Goal: Task Accomplishment & Management: Manage account settings

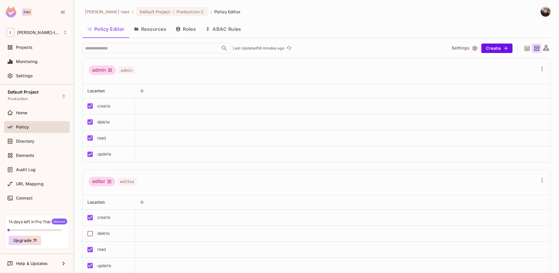
scroll to position [0, 0]
click at [48, 141] on div "Directory" at bounding box center [41, 141] width 51 height 5
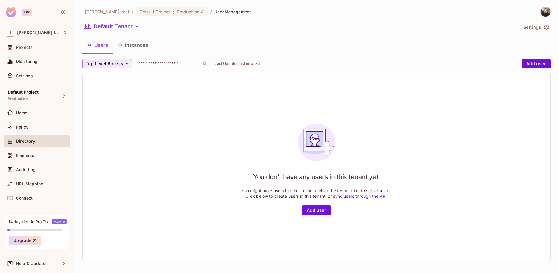
click at [29, 126] on div "Policy" at bounding box center [41, 127] width 51 height 5
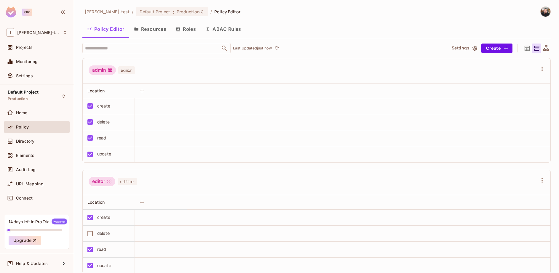
click at [161, 33] on button "Resources" at bounding box center [150, 29] width 42 height 15
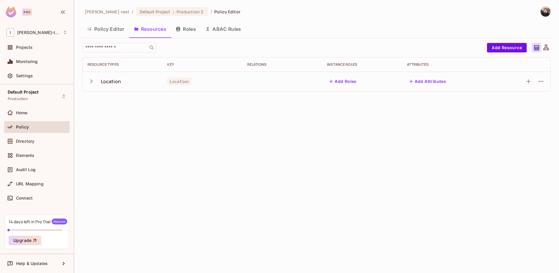
click at [120, 82] on div "Location" at bounding box center [111, 81] width 20 height 7
click at [549, 48] on icon at bounding box center [546, 47] width 7 height 7
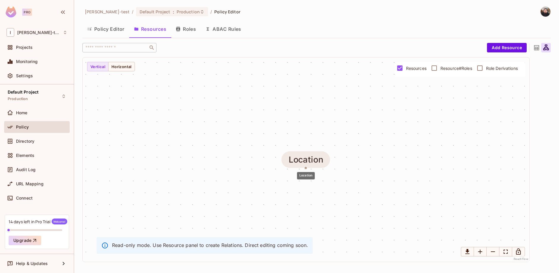
click at [310, 161] on div "Location" at bounding box center [306, 159] width 34 height 9
click at [499, 50] on button "Add Resource" at bounding box center [507, 47] width 40 height 9
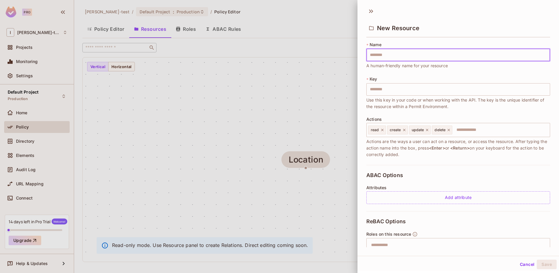
click at [385, 57] on input "text" at bounding box center [459, 55] width 184 height 12
type input "*"
type input "**"
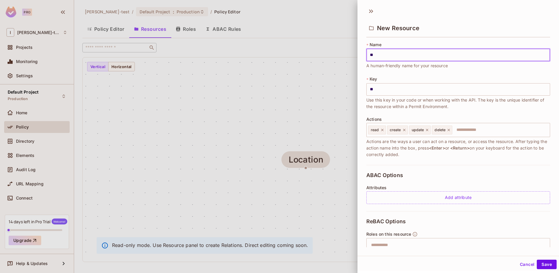
type input "***"
type input "****"
type input "*****"
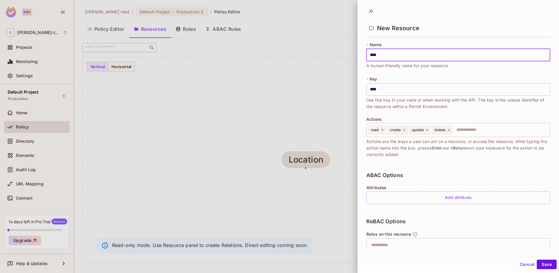
type input "*****"
type input "******"
type input "*******"
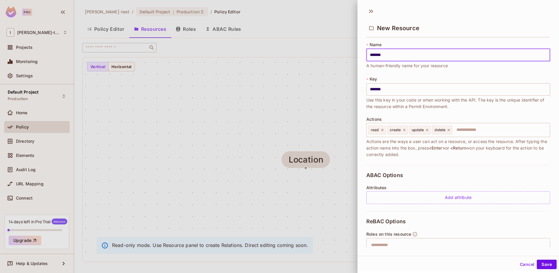
type input "*******"
click at [537, 260] on button "Save" at bounding box center [547, 264] width 20 height 9
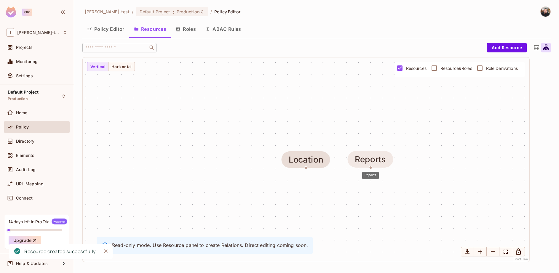
drag, startPoint x: 437, startPoint y: 160, endPoint x: 360, endPoint y: 159, distance: 76.8
click at [360, 159] on div "Reports" at bounding box center [370, 159] width 31 height 9
click at [132, 67] on button "Horizontal" at bounding box center [121, 66] width 27 height 9
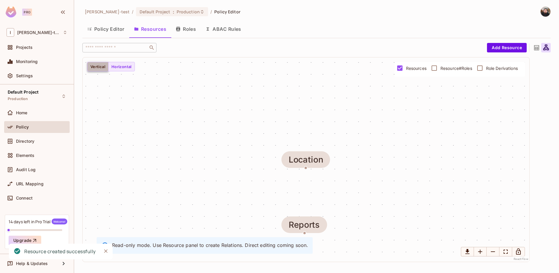
click at [107, 66] on button "Vertical" at bounding box center [97, 66] width 21 height 9
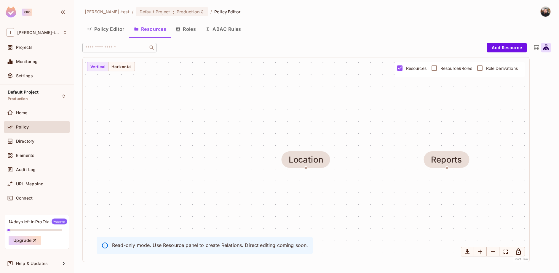
click at [541, 47] on div at bounding box center [536, 47] width 9 height 9
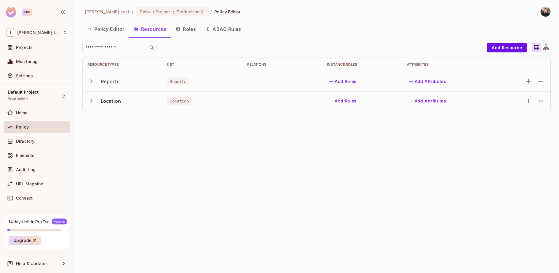
click at [342, 96] on td "Add Roles" at bounding box center [362, 101] width 80 height 20
click at [340, 82] on button "Add Roles" at bounding box center [343, 81] width 32 height 9
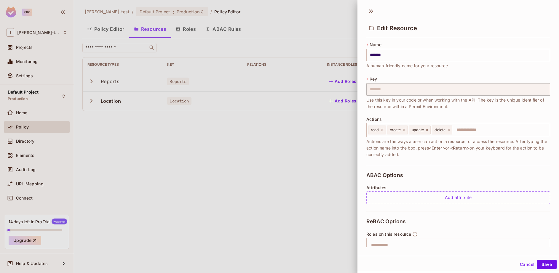
click at [316, 131] on div at bounding box center [279, 136] width 559 height 273
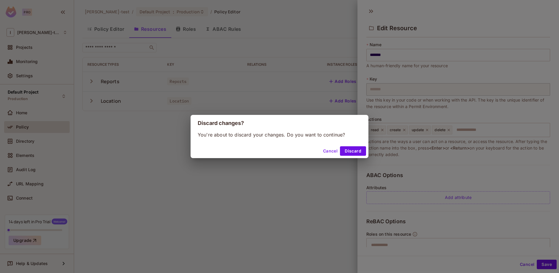
click at [332, 146] on div "Cancel Discard" at bounding box center [280, 151] width 178 height 14
click at [346, 149] on button "Discard" at bounding box center [353, 151] width 26 height 9
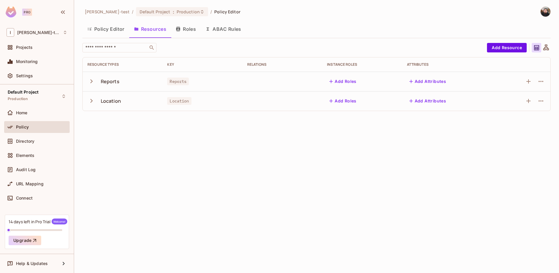
click at [468, 99] on div "Add Attributes" at bounding box center [448, 100] width 82 height 9
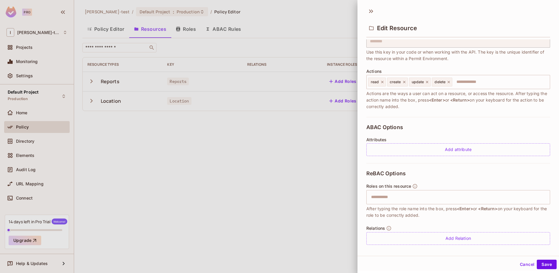
scroll to position [53, 0]
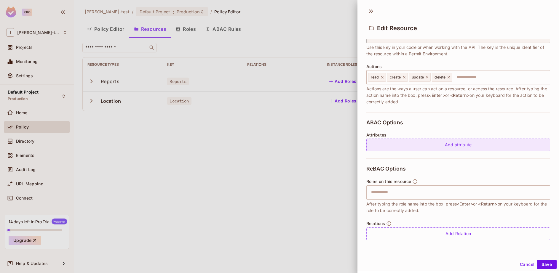
click at [449, 146] on div "Add attribute" at bounding box center [459, 145] width 184 height 13
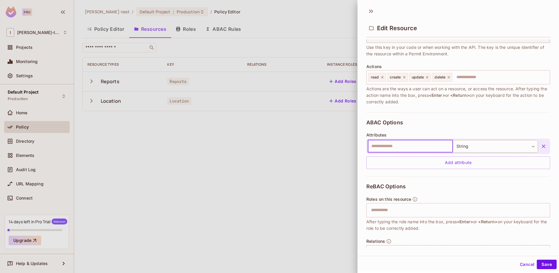
click at [293, 186] on div at bounding box center [279, 136] width 559 height 273
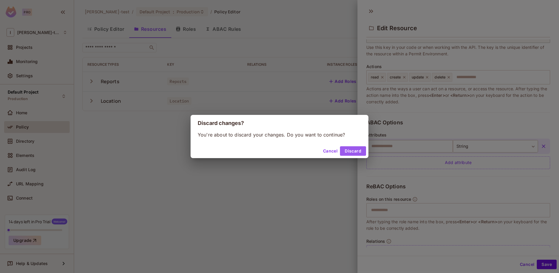
click at [350, 150] on button "Discard" at bounding box center [353, 151] width 26 height 9
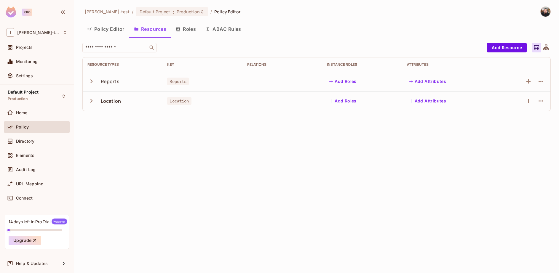
click at [112, 33] on button "Policy Editor" at bounding box center [105, 29] width 47 height 15
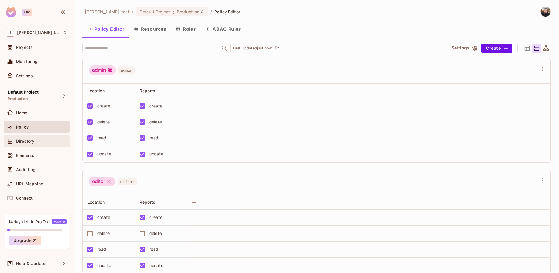
click at [34, 140] on span "Directory" at bounding box center [25, 141] width 18 height 5
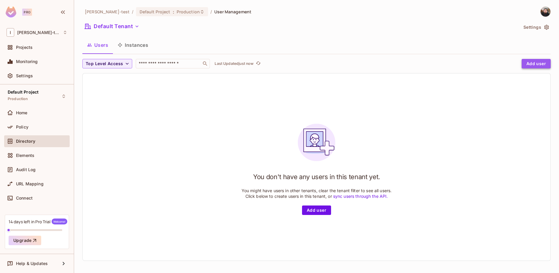
click at [523, 64] on button "Add user" at bounding box center [536, 63] width 29 height 9
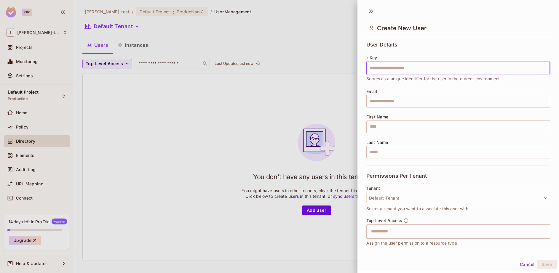
click at [35, 113] on div at bounding box center [279, 136] width 559 height 273
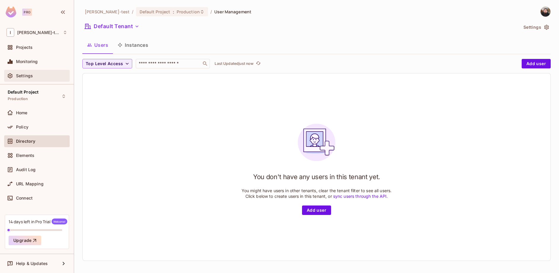
click at [38, 82] on div "Settings" at bounding box center [37, 76] width 66 height 12
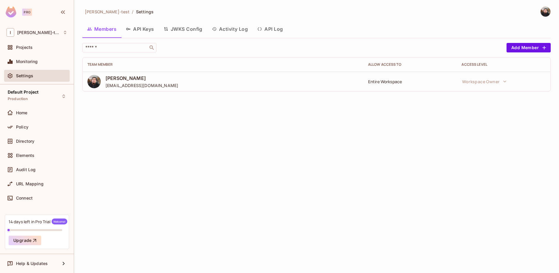
click at [189, 31] on button "JWKS Config" at bounding box center [183, 29] width 48 height 15
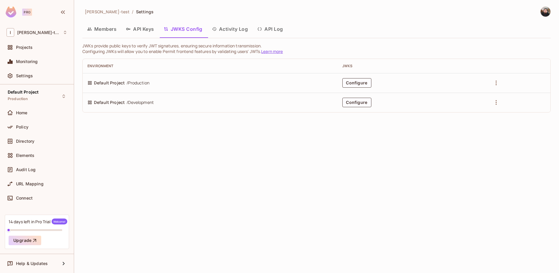
click at [146, 30] on button "API Keys" at bounding box center [140, 29] width 38 height 15
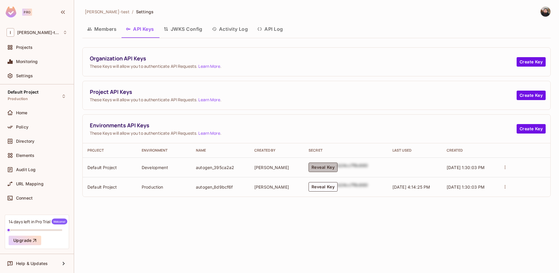
click at [330, 165] on button "Reveal Key" at bounding box center [323, 167] width 29 height 9
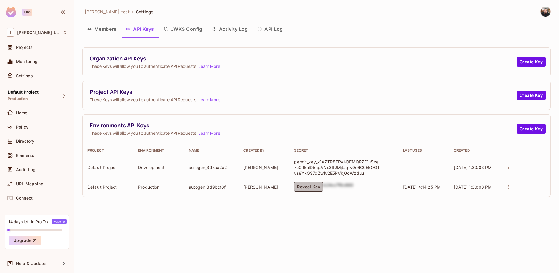
click at [319, 186] on button "Reveal Key" at bounding box center [308, 186] width 29 height 9
click at [275, 31] on button "API Log" at bounding box center [270, 29] width 35 height 15
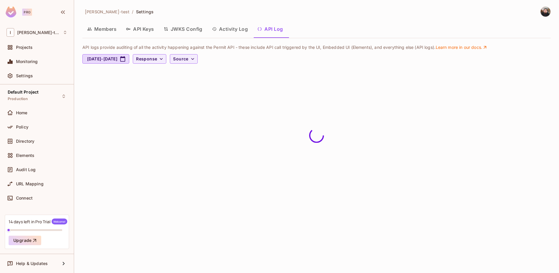
click at [108, 30] on button "Members" at bounding box center [101, 29] width 39 height 15
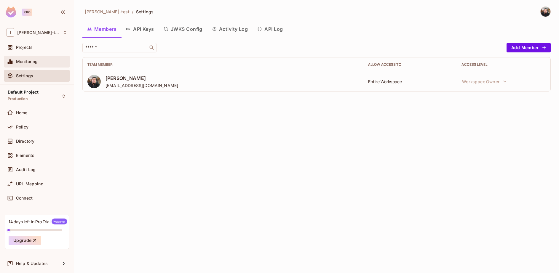
click at [28, 63] on span "Monitoring" at bounding box center [27, 61] width 22 height 5
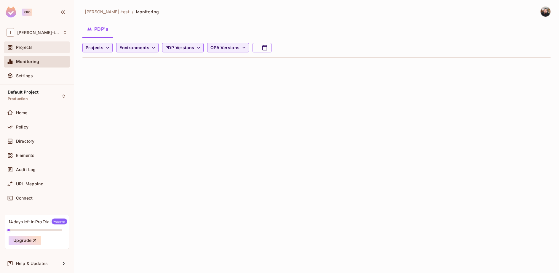
click at [29, 48] on span "Projects" at bounding box center [24, 47] width 17 height 5
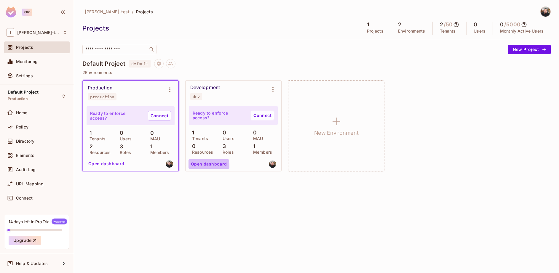
click at [206, 166] on button "Open dashboard" at bounding box center [209, 164] width 41 height 9
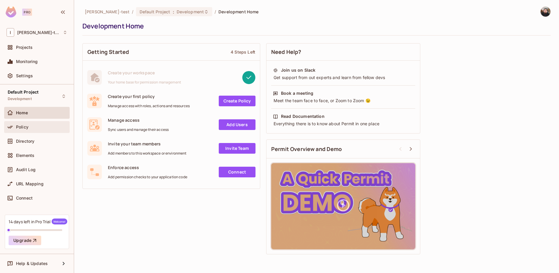
click at [36, 124] on div "Policy" at bounding box center [37, 127] width 61 height 7
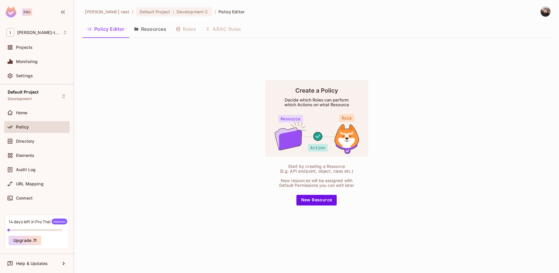
click at [140, 32] on button "Resources" at bounding box center [150, 29] width 42 height 15
